Goal: Find specific page/section: Find specific page/section

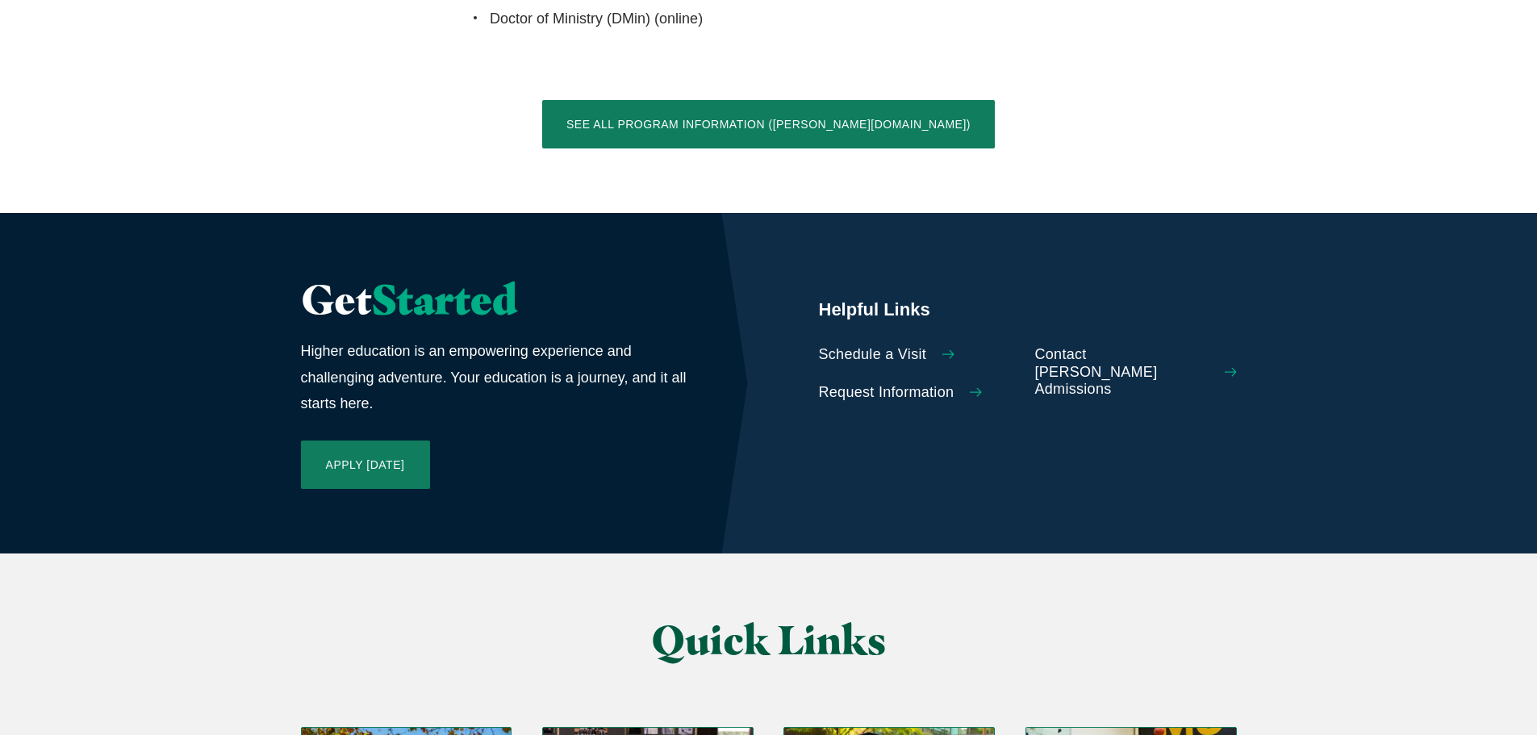
scroll to position [3792, 0]
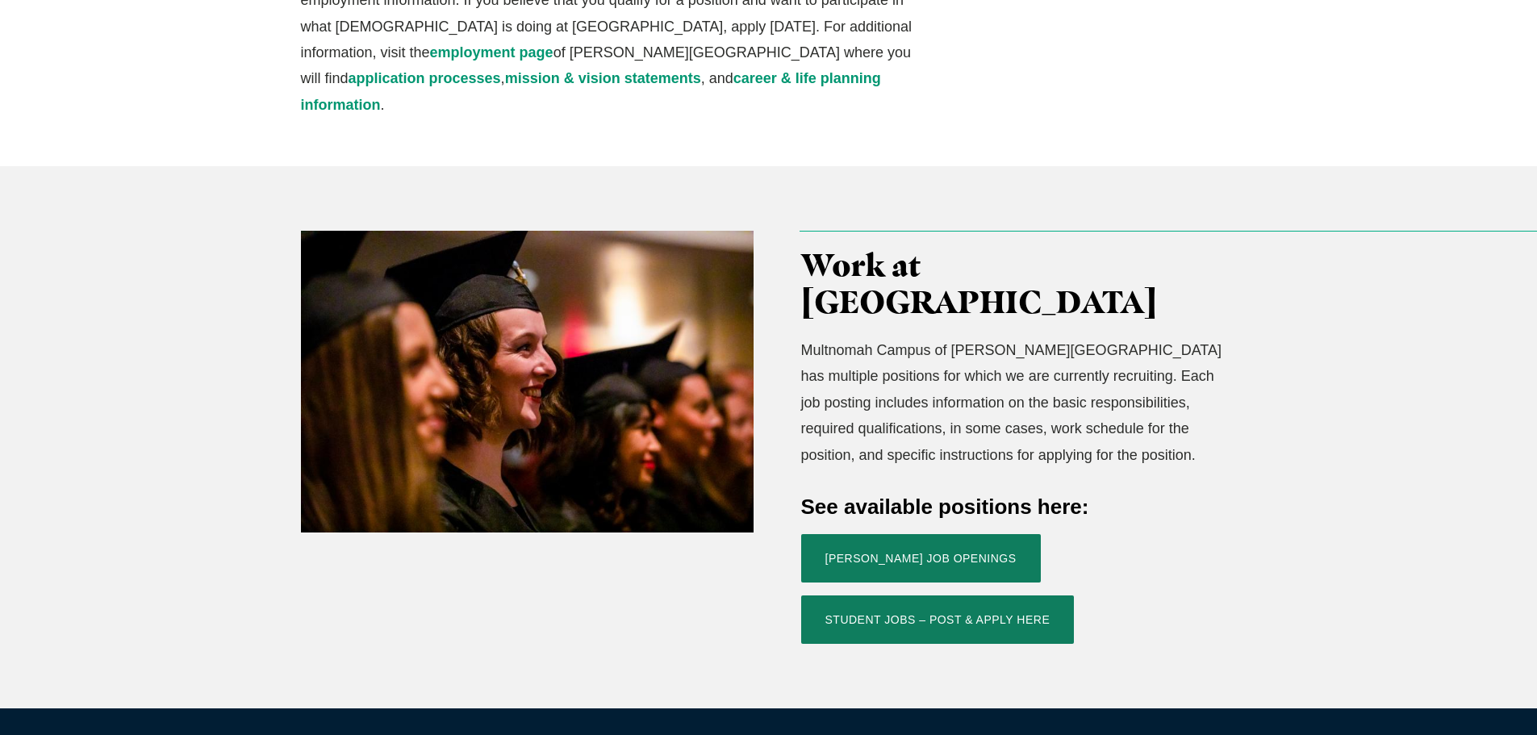
scroll to position [403, 0]
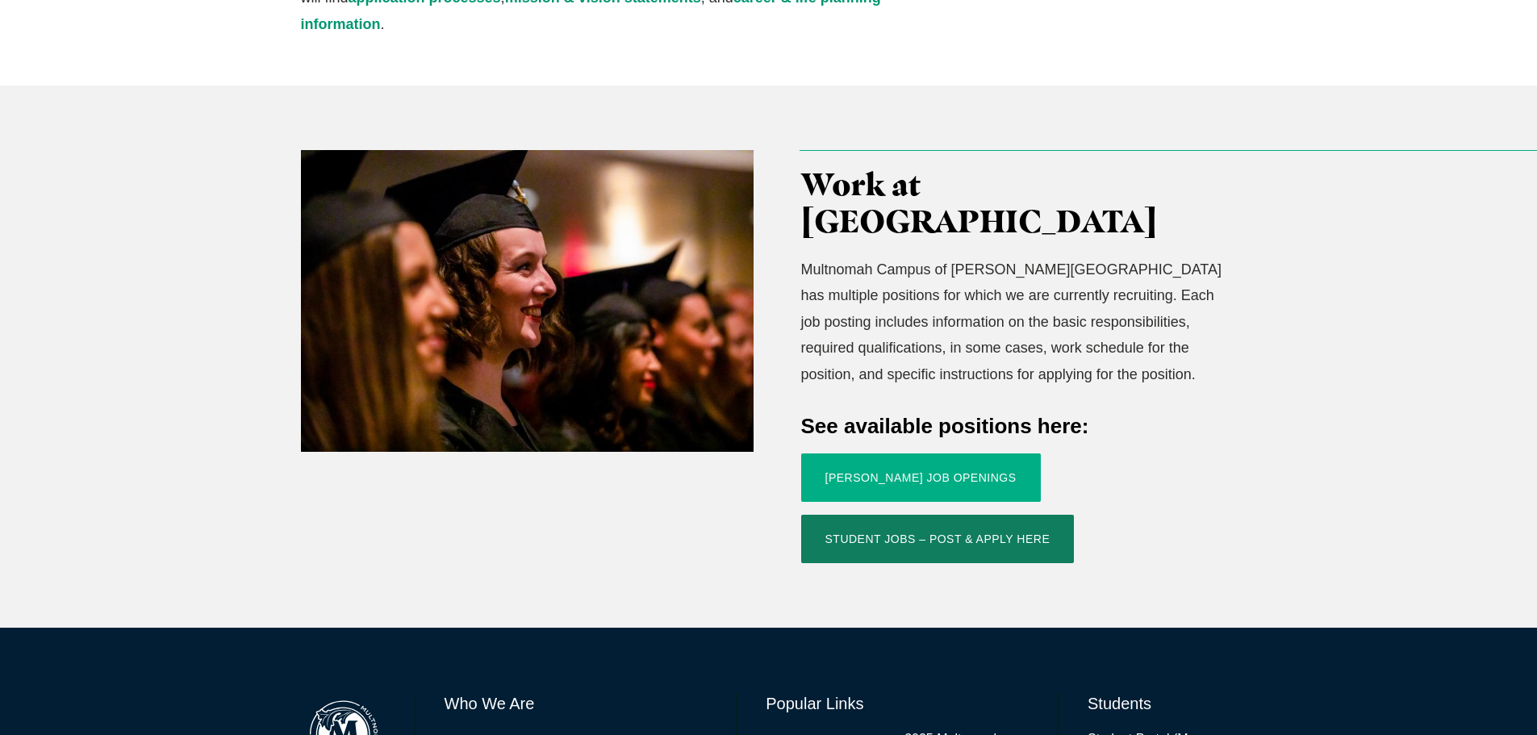
click at [942, 453] on link "Jessup Job Openings" at bounding box center [921, 477] width 240 height 48
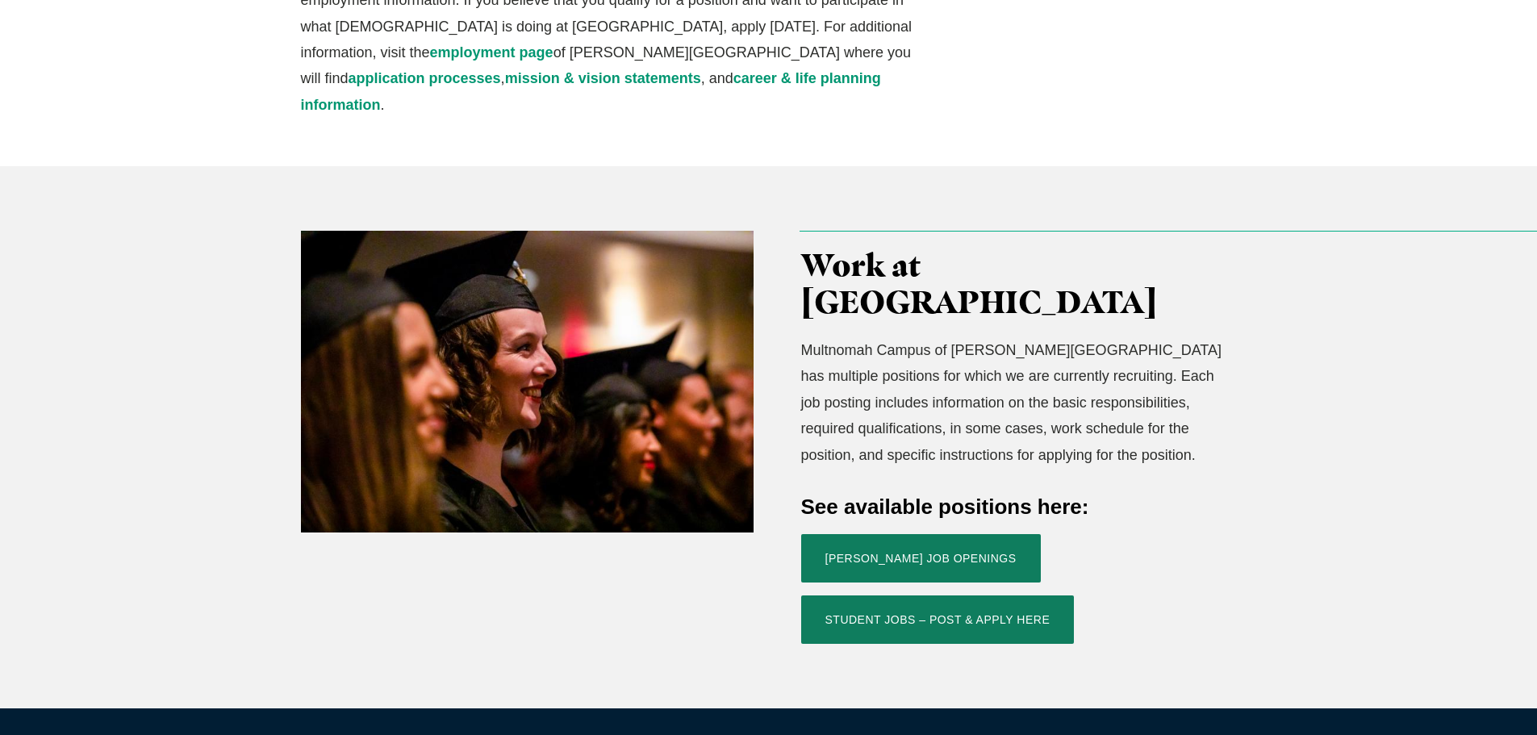
scroll to position [0, 0]
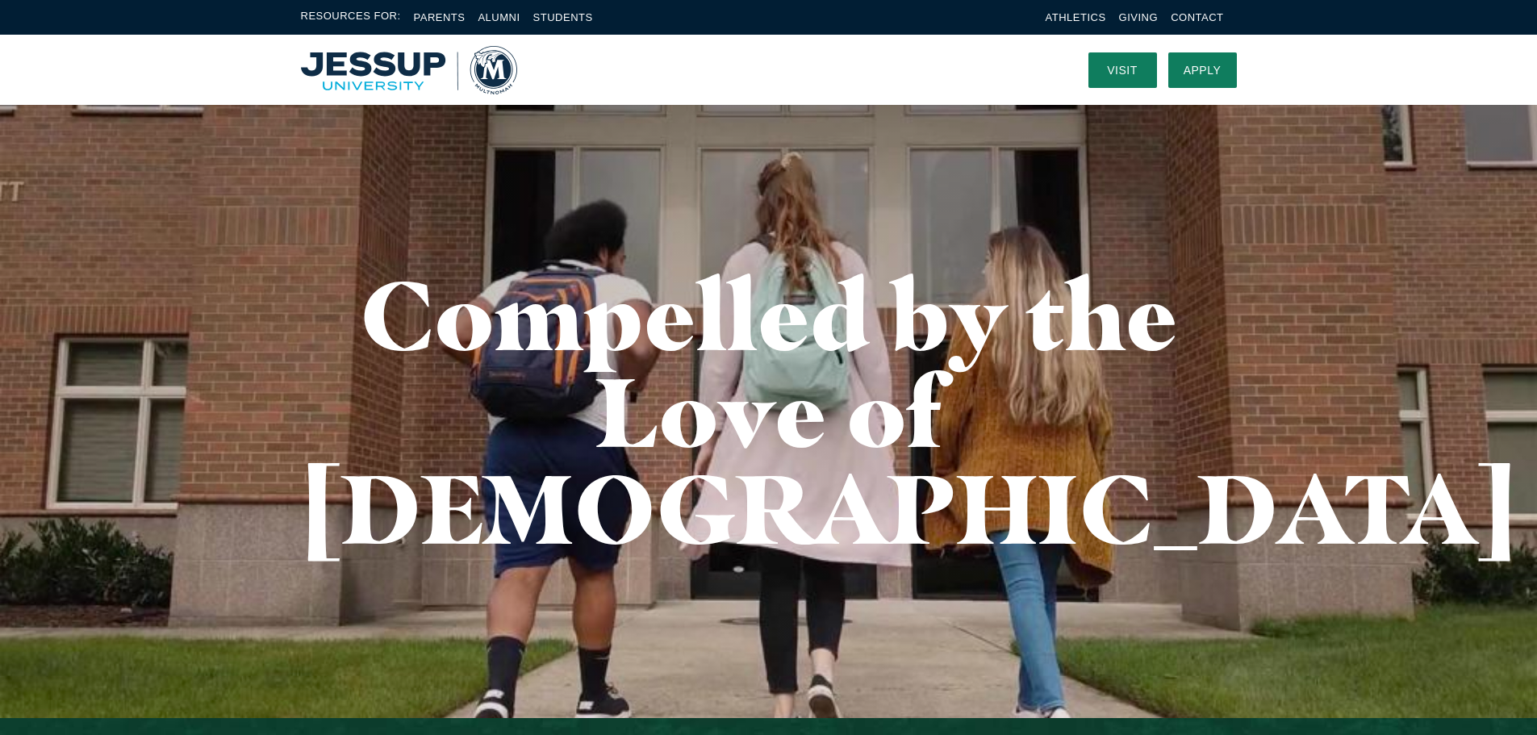
scroll to position [3836, 0]
